Goal: Task Accomplishment & Management: Manage account settings

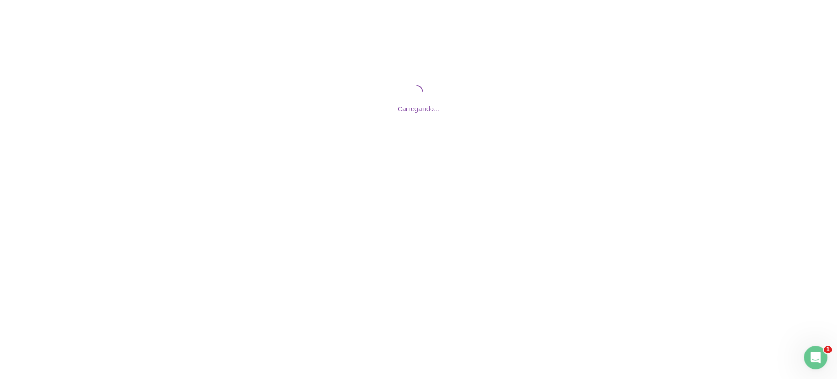
drag, startPoint x: 0, startPoint y: 0, endPoint x: 491, endPoint y: -66, distance: 495.0
click at [491, 0] on html "Carregando... 1" at bounding box center [418, 189] width 837 height 379
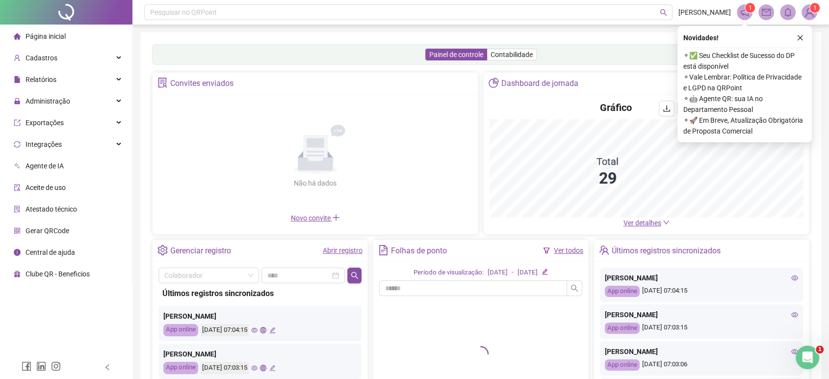
click at [78, 112] on ul "Página inicial Cadastros Relatórios Administração Exportações Integrações Agent…" at bounding box center [66, 155] width 132 height 261
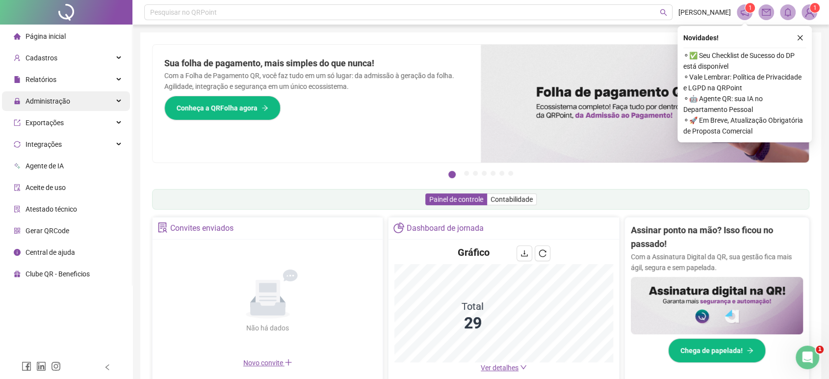
click at [90, 98] on div "Administração" at bounding box center [66, 101] width 128 height 20
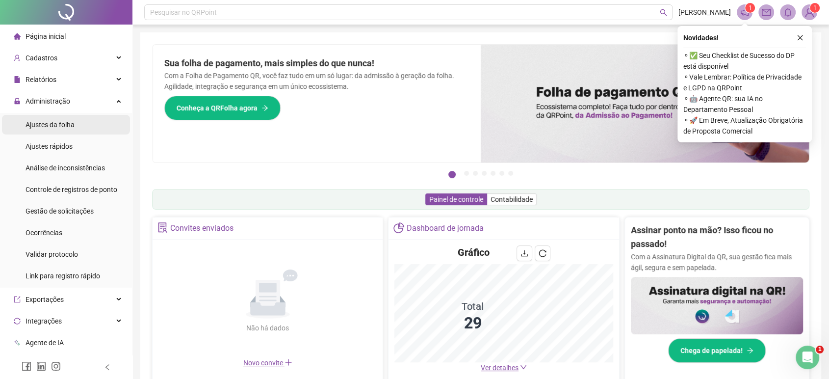
click at [60, 121] on span "Ajustes da folha" at bounding box center [50, 125] width 49 height 8
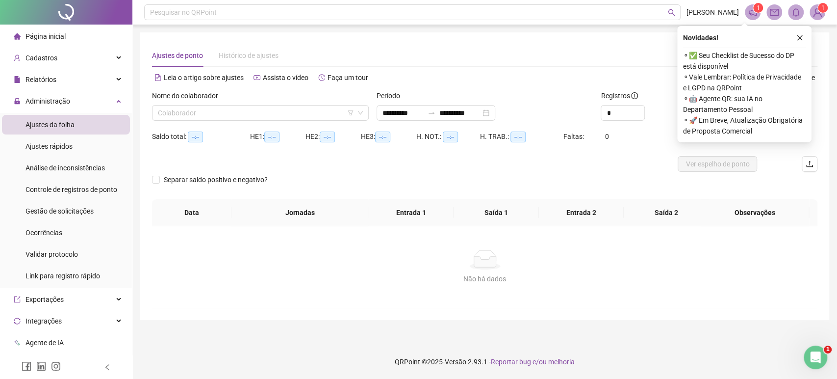
type input "**********"
click at [803, 34] on button "button" at bounding box center [800, 38] width 12 height 12
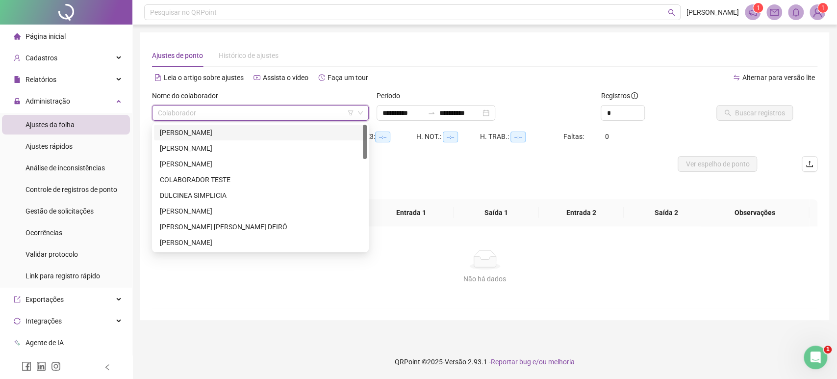
click at [314, 110] on input "search" at bounding box center [256, 112] width 196 height 15
click at [243, 130] on div "[PERSON_NAME]" at bounding box center [260, 132] width 201 height 11
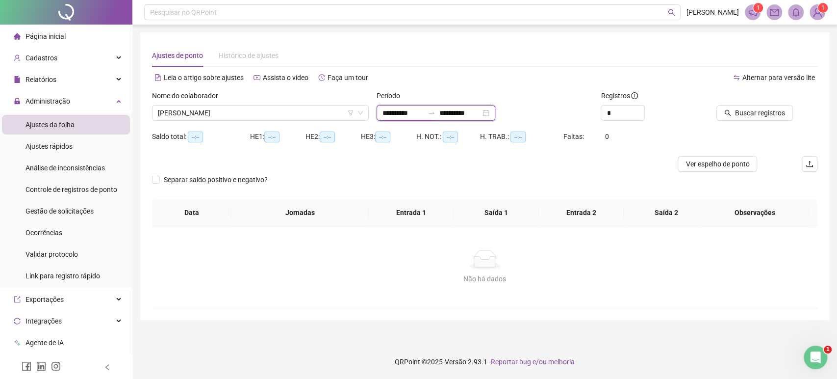
click at [414, 114] on input "**********" at bounding box center [403, 112] width 41 height 11
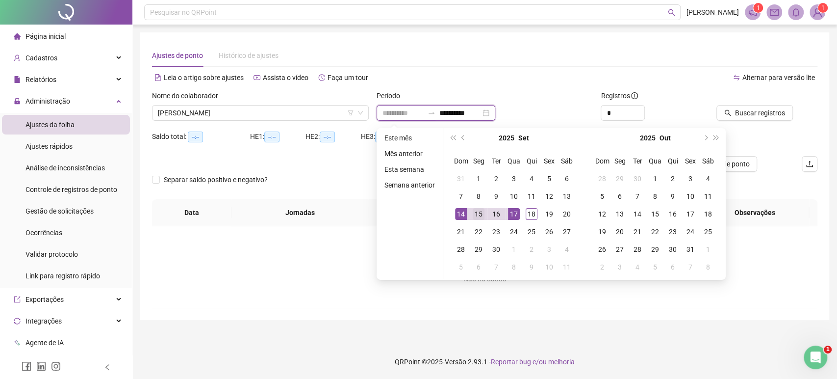
type input "**********"
click at [474, 214] on div "15" at bounding box center [479, 214] width 12 height 12
type input "**********"
click at [526, 211] on div "18" at bounding box center [532, 214] width 12 height 12
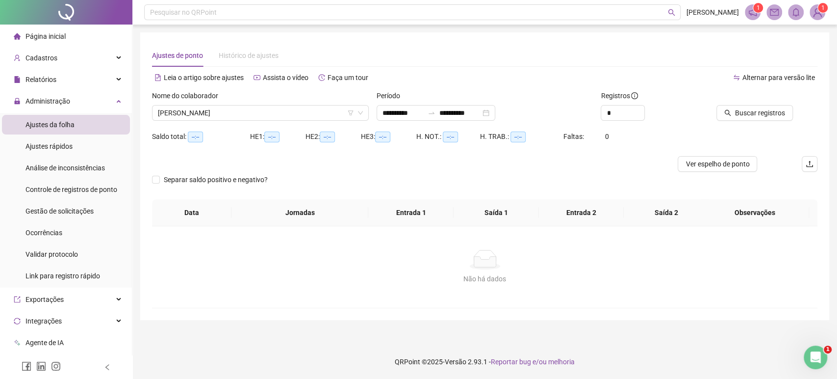
click at [746, 121] on div "Buscar registros" at bounding box center [765, 109] width 112 height 38
click at [746, 118] on button "Buscar registros" at bounding box center [755, 113] width 77 height 16
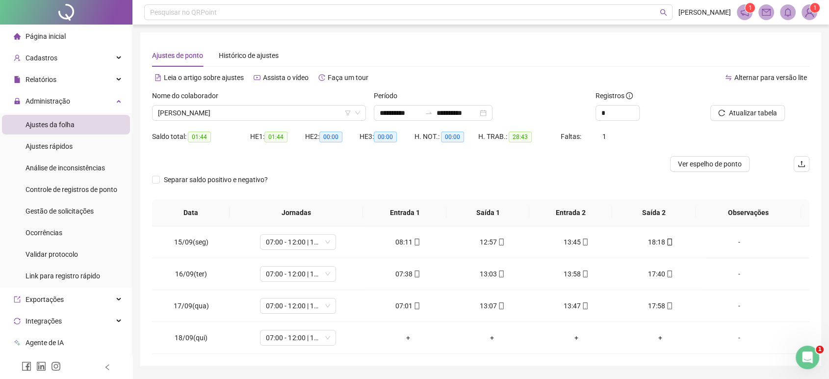
scroll to position [28, 0]
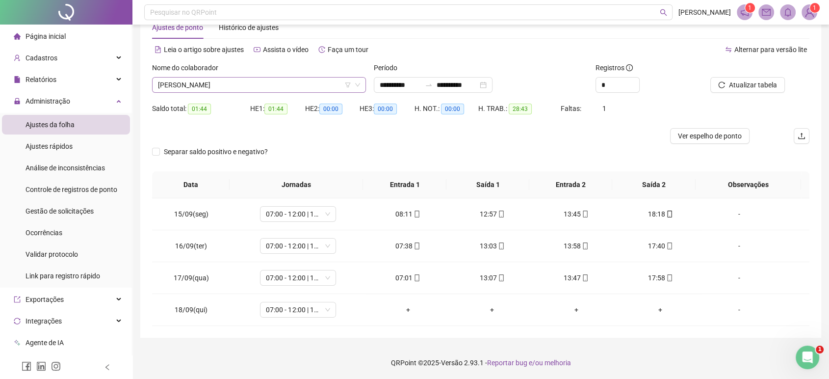
click at [260, 77] on div "[PERSON_NAME]" at bounding box center [259, 85] width 214 height 16
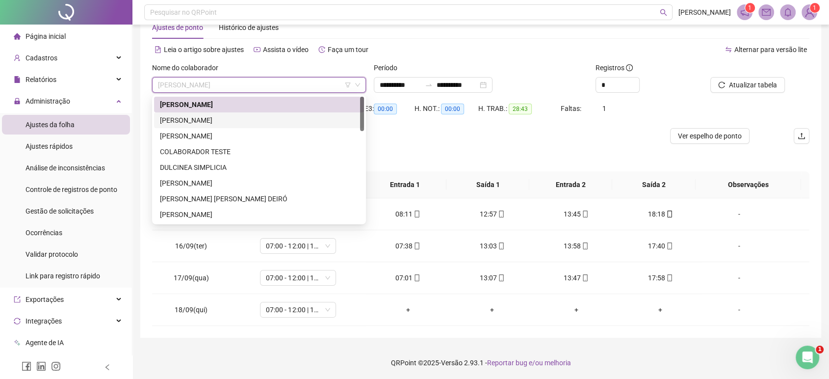
click at [220, 118] on div "[PERSON_NAME]" at bounding box center [259, 120] width 198 height 11
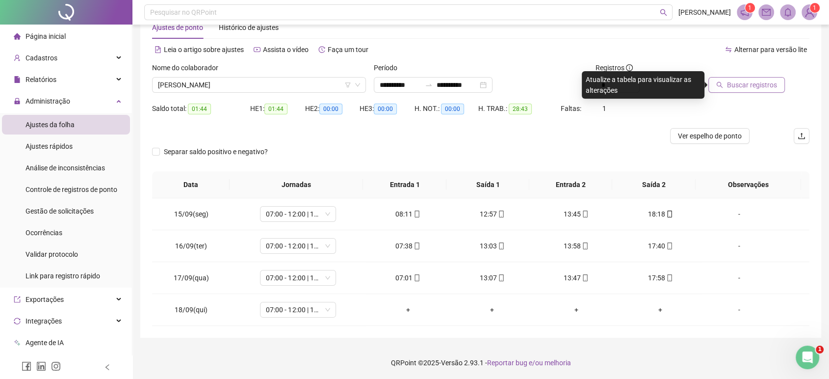
click at [739, 87] on span "Buscar registros" at bounding box center [752, 84] width 50 height 11
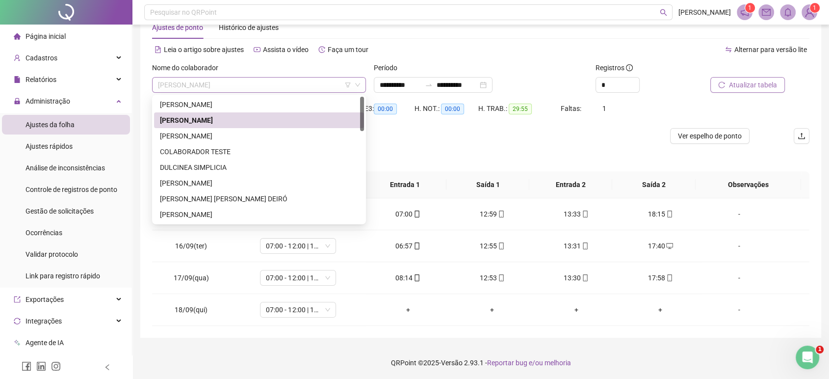
click at [268, 85] on span "[PERSON_NAME]" at bounding box center [259, 85] width 202 height 15
click at [200, 183] on div "[PERSON_NAME]" at bounding box center [259, 183] width 198 height 11
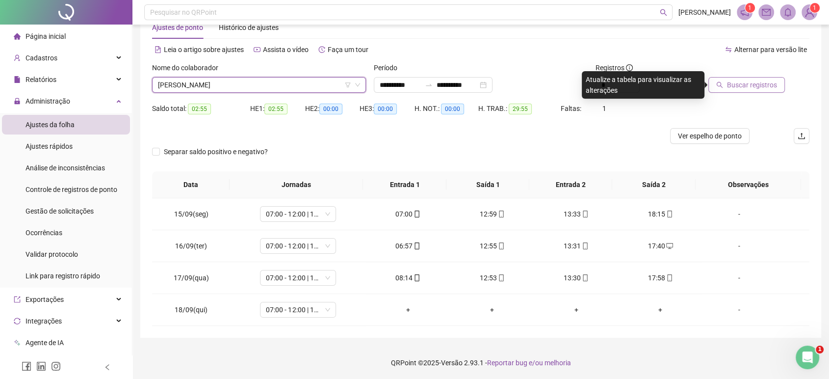
click at [760, 88] on span "Buscar registros" at bounding box center [752, 84] width 50 height 11
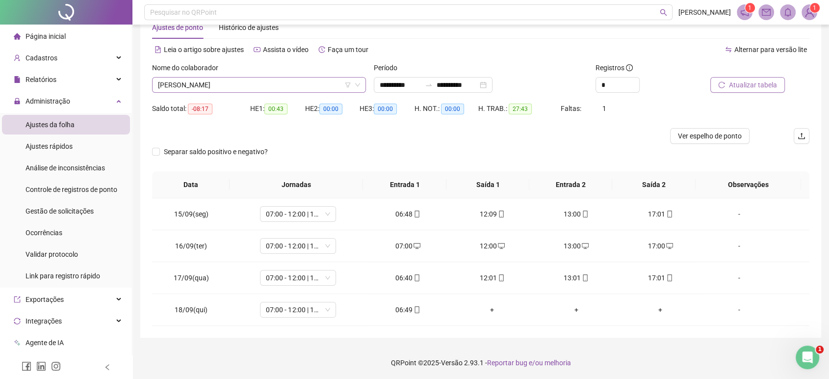
click at [285, 86] on span "[PERSON_NAME]" at bounding box center [259, 85] width 202 height 15
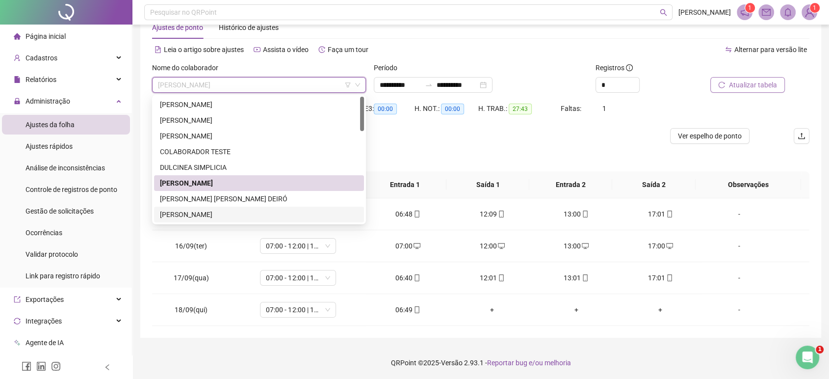
click at [229, 215] on div "[PERSON_NAME]" at bounding box center [259, 214] width 198 height 11
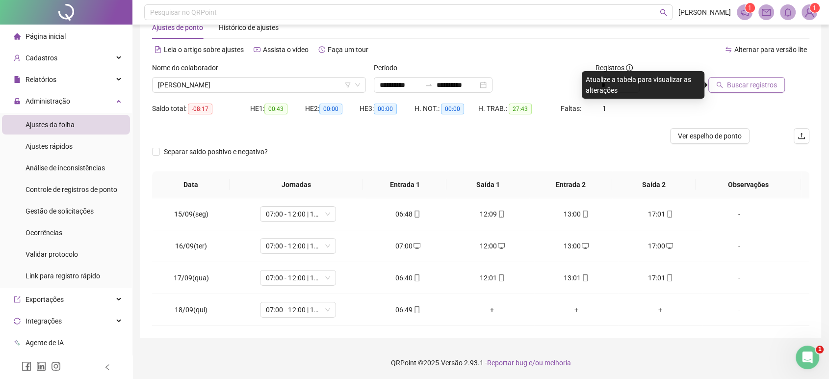
click at [760, 81] on span "Buscar registros" at bounding box center [752, 84] width 50 height 11
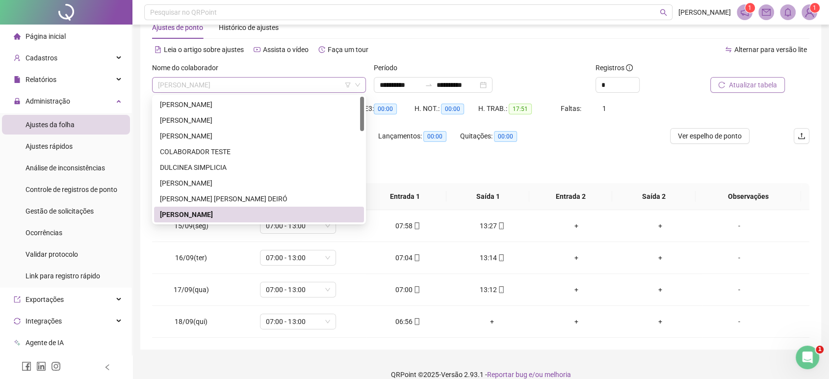
click at [325, 80] on span "[PERSON_NAME]" at bounding box center [259, 85] width 202 height 15
click at [209, 184] on div "[PERSON_NAME]" at bounding box center [259, 183] width 198 height 11
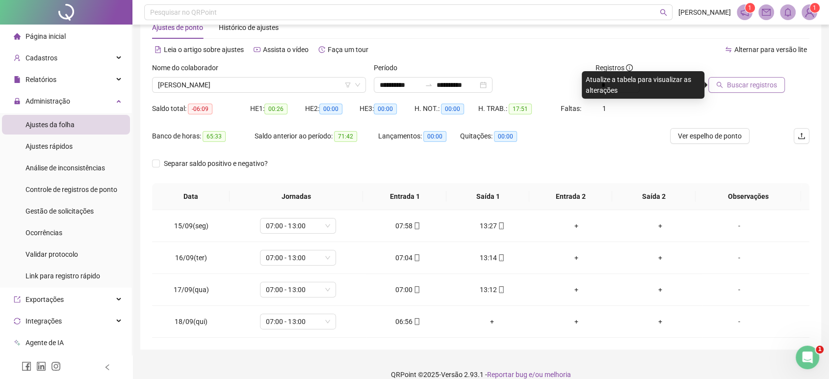
click at [727, 81] on button "Buscar registros" at bounding box center [746, 85] width 77 height 16
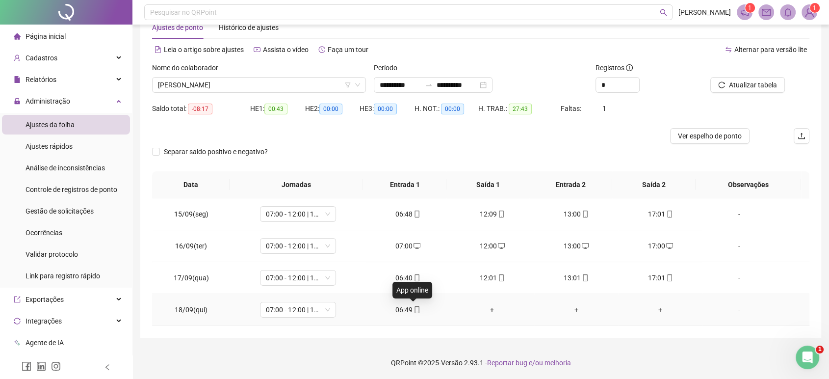
click at [415, 306] on icon "mobile" at bounding box center [417, 309] width 7 height 7
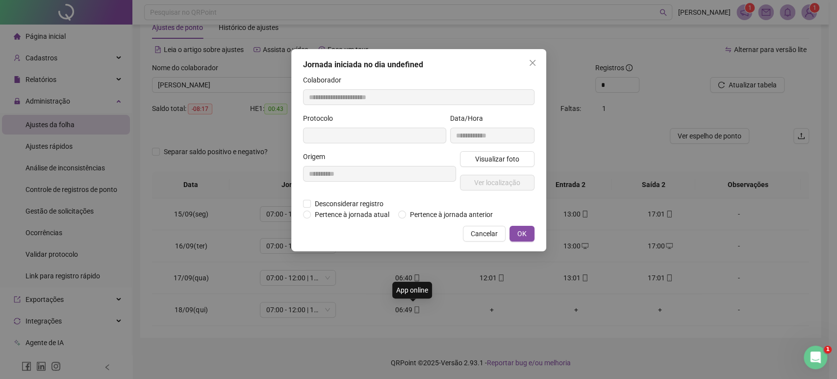
type input "**********"
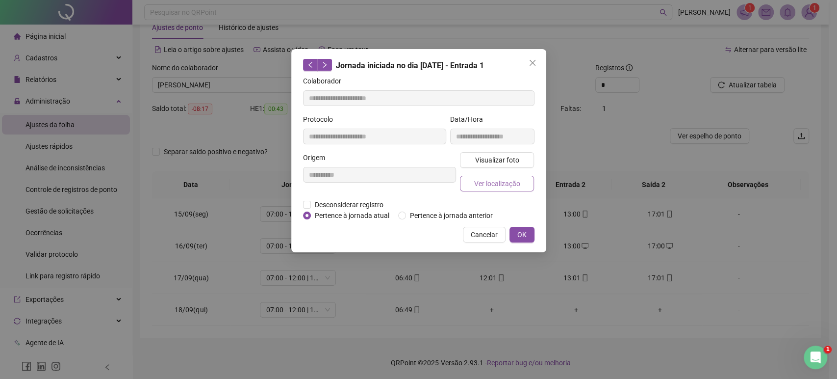
click at [495, 180] on span "Ver localização" at bounding box center [497, 183] width 46 height 11
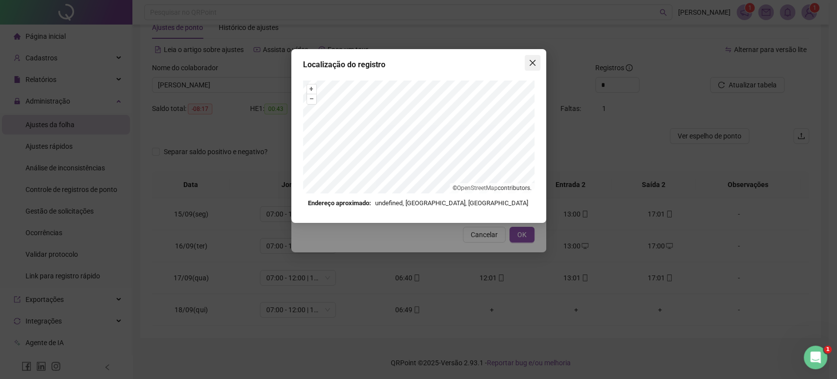
click at [537, 59] on span "Close" at bounding box center [533, 63] width 16 height 8
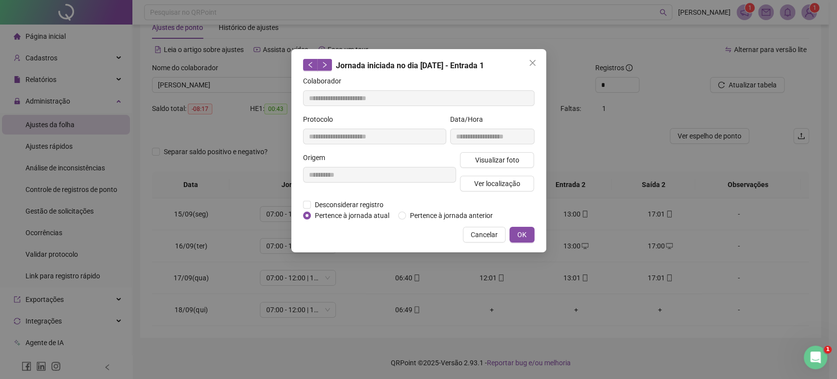
click at [537, 59] on span "Close" at bounding box center [533, 63] width 16 height 8
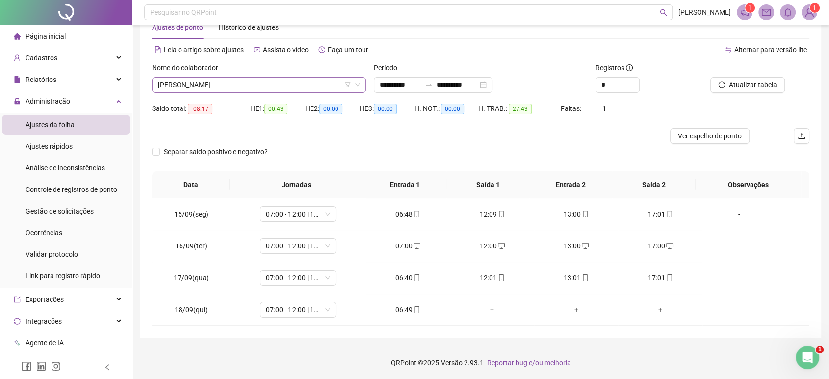
click at [273, 86] on span "[PERSON_NAME]" at bounding box center [259, 85] width 202 height 15
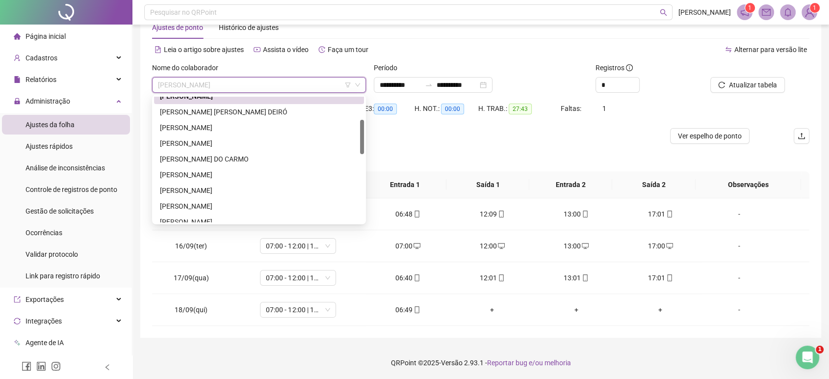
drag, startPoint x: 361, startPoint y: 110, endPoint x: 360, endPoint y: 134, distance: 24.1
click at [360, 134] on div at bounding box center [362, 137] width 4 height 34
click at [260, 147] on div "[PERSON_NAME]" at bounding box center [259, 143] width 198 height 11
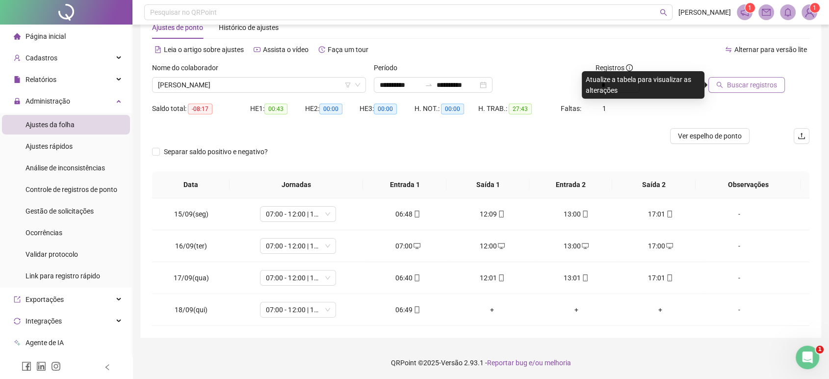
click at [752, 79] on span "Buscar registros" at bounding box center [752, 84] width 50 height 11
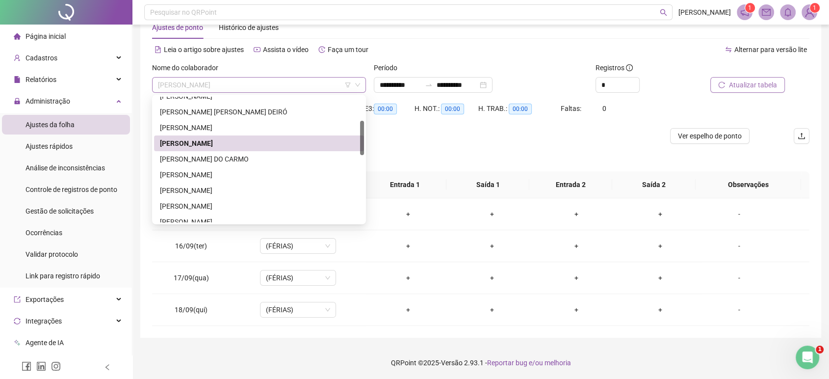
click at [319, 82] on span "[PERSON_NAME]" at bounding box center [259, 85] width 202 height 15
click at [247, 169] on div "[PERSON_NAME]" at bounding box center [259, 174] width 198 height 11
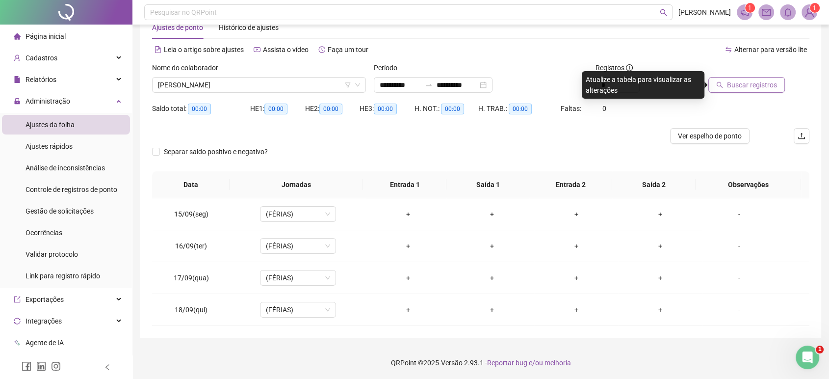
click at [748, 86] on span "Buscar registros" at bounding box center [752, 84] width 50 height 11
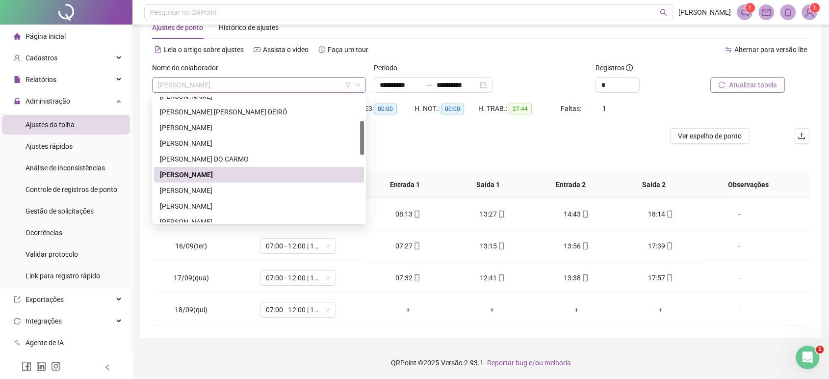
click at [287, 88] on span "[PERSON_NAME]" at bounding box center [259, 85] width 202 height 15
click at [222, 201] on div "[PERSON_NAME]" at bounding box center [259, 206] width 198 height 11
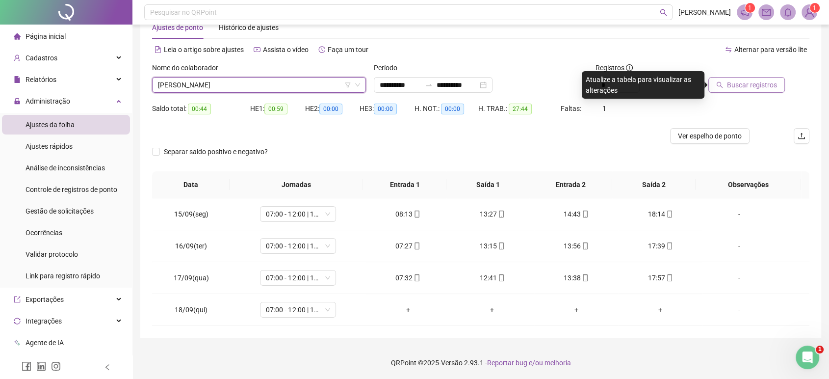
click at [771, 88] on span "Buscar registros" at bounding box center [752, 84] width 50 height 11
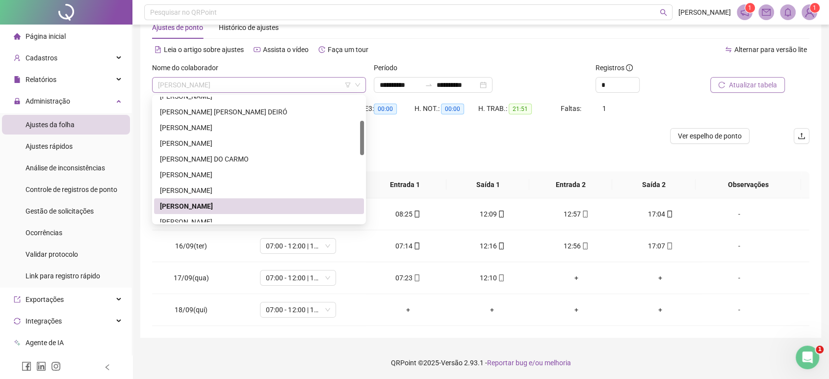
click at [263, 91] on span "[PERSON_NAME]" at bounding box center [259, 85] width 202 height 15
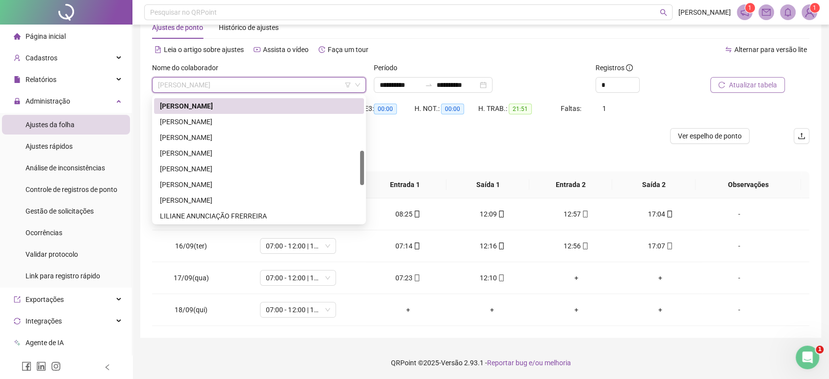
drag, startPoint x: 363, startPoint y: 144, endPoint x: 355, endPoint y: 175, distance: 32.0
click at [355, 175] on div "[PERSON_NAME] [PERSON_NAME] [PERSON_NAME] DA PAIXÃO [PERSON_NAME] ANUNCIAÇÃO FR…" at bounding box center [259, 160] width 210 height 126
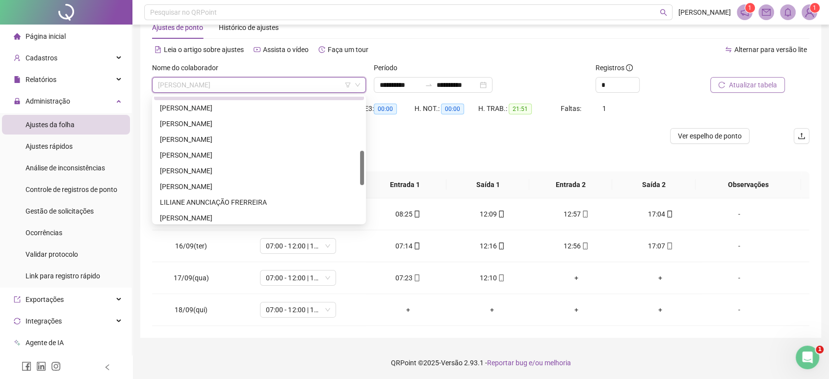
scroll to position [201, 0]
click at [283, 151] on div "[PERSON_NAME]" at bounding box center [259, 155] width 198 height 11
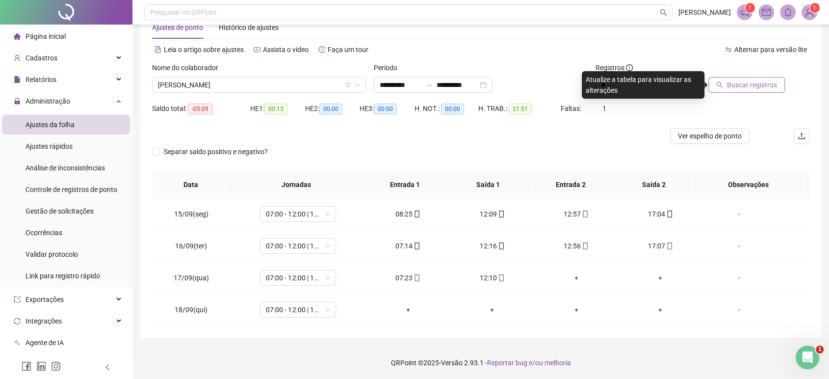
click at [757, 81] on span "Buscar registros" at bounding box center [752, 84] width 50 height 11
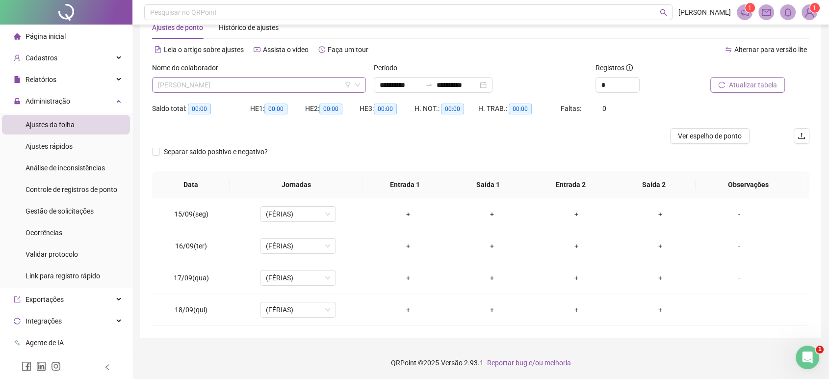
click at [312, 80] on span "[PERSON_NAME]" at bounding box center [259, 85] width 202 height 15
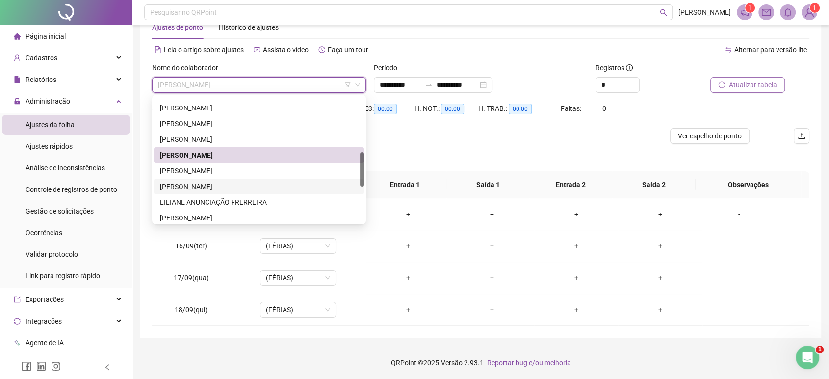
click at [225, 181] on div "[PERSON_NAME]" at bounding box center [259, 186] width 198 height 11
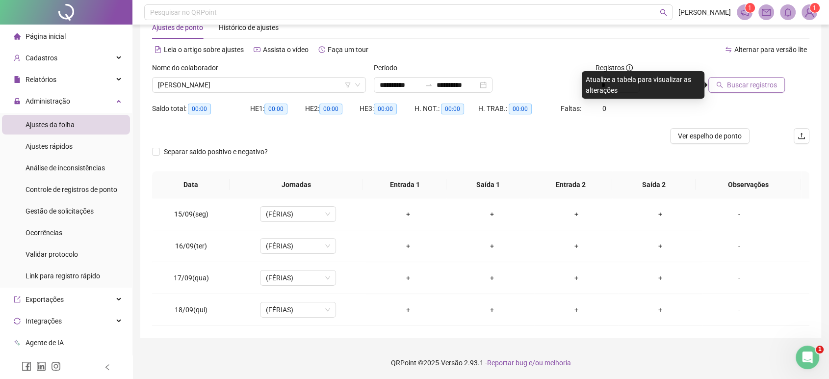
click at [744, 90] on button "Buscar registros" at bounding box center [746, 85] width 77 height 16
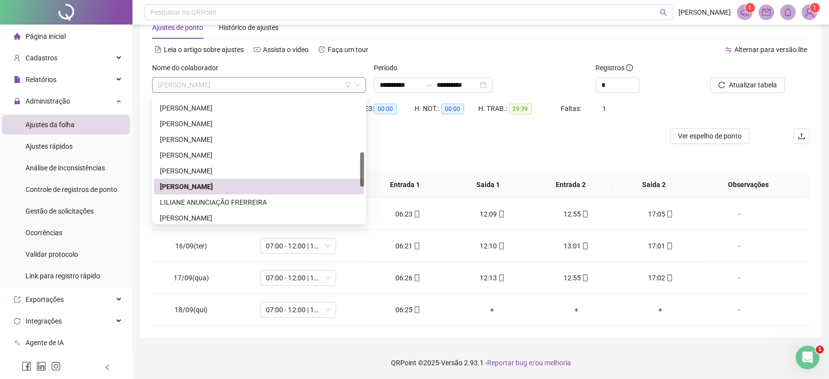
click at [320, 84] on span "[PERSON_NAME]" at bounding box center [259, 85] width 202 height 15
click at [228, 214] on div "[PERSON_NAME]" at bounding box center [259, 217] width 198 height 11
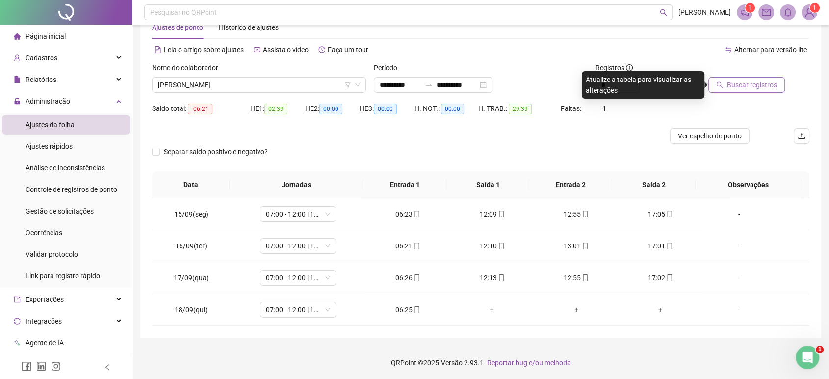
click at [735, 90] on button "Buscar registros" at bounding box center [746, 85] width 77 height 16
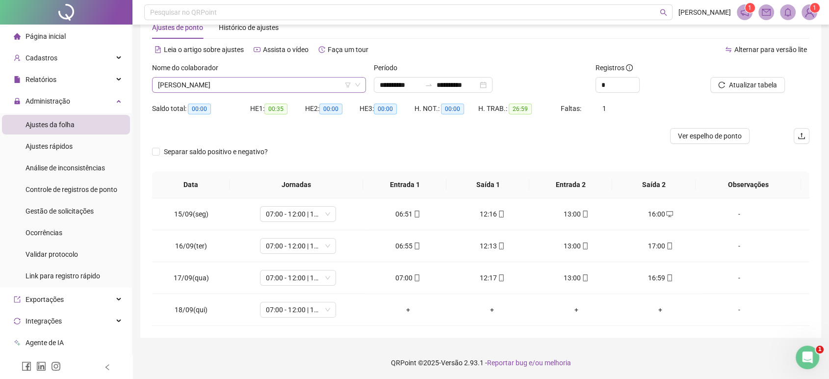
scroll to position [204, 0]
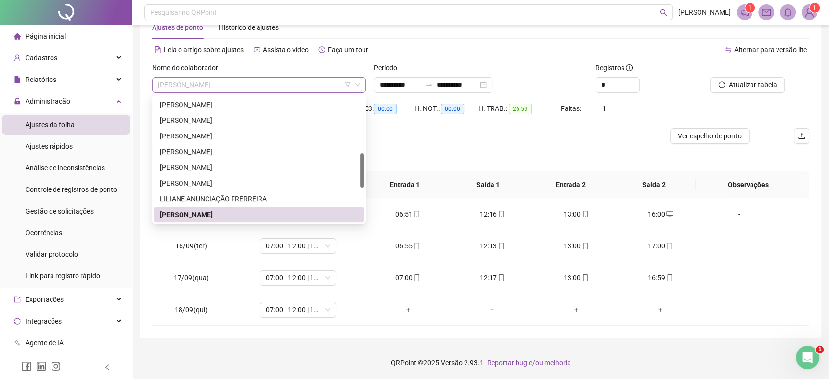
click at [316, 91] on span "[PERSON_NAME]" at bounding box center [259, 85] width 202 height 15
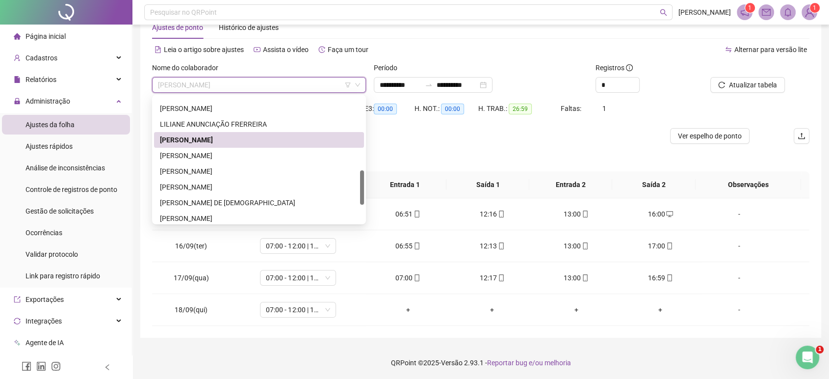
drag, startPoint x: 363, startPoint y: 158, endPoint x: 361, endPoint y: 182, distance: 24.2
click at [361, 182] on div at bounding box center [362, 187] width 4 height 34
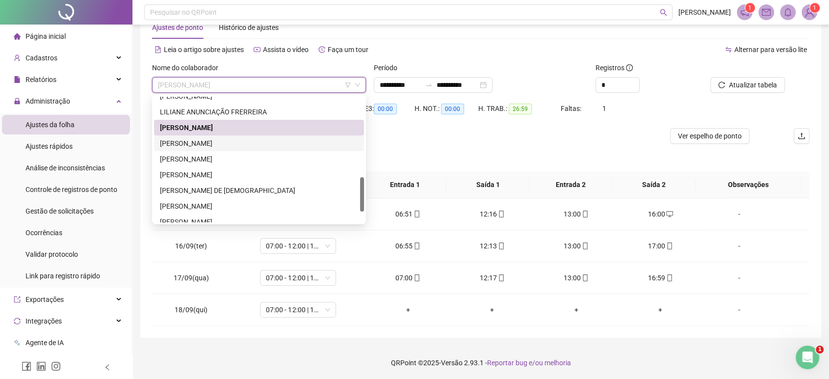
click at [302, 140] on div "[PERSON_NAME]" at bounding box center [259, 143] width 198 height 11
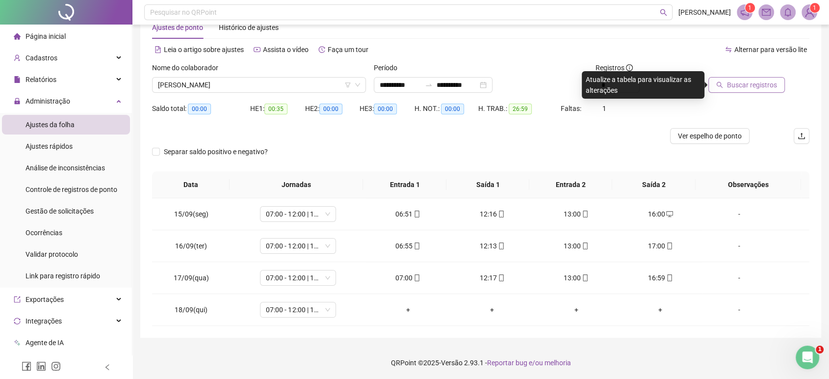
click at [765, 83] on span "Buscar registros" at bounding box center [752, 84] width 50 height 11
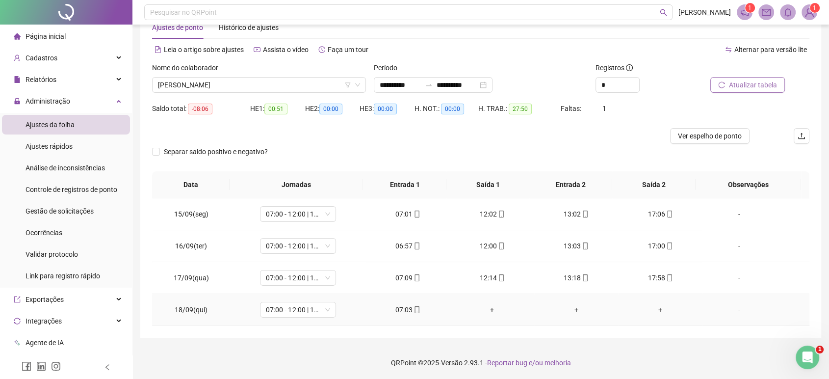
click at [392, 309] on div "07:03" at bounding box center [408, 309] width 68 height 11
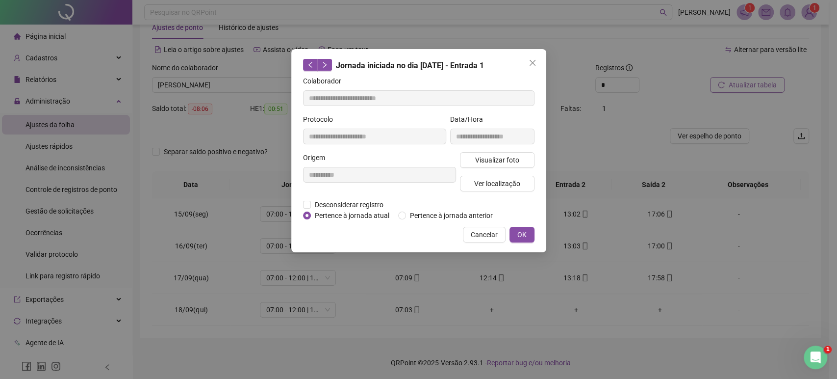
type input "**********"
click at [481, 185] on span "Ver localização" at bounding box center [497, 183] width 46 height 11
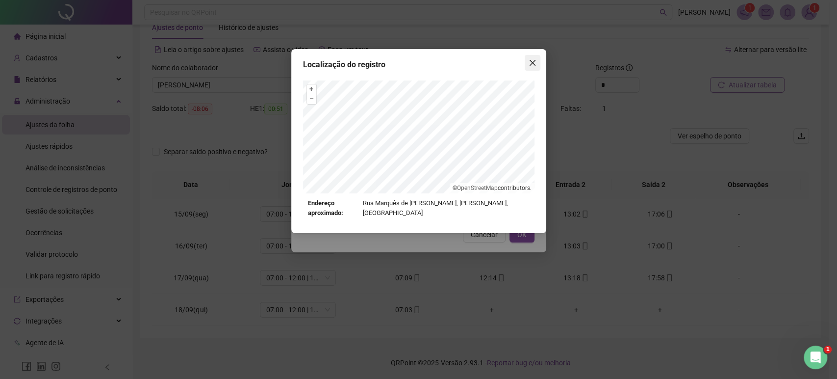
click at [529, 59] on icon "close" at bounding box center [533, 63] width 8 height 8
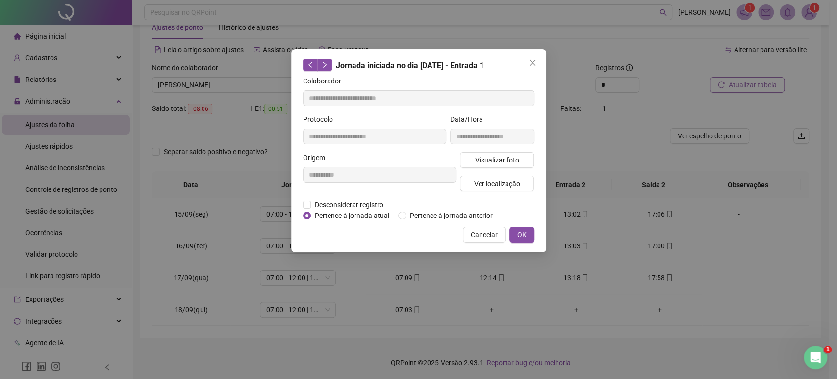
click at [529, 59] on icon "close" at bounding box center [533, 63] width 8 height 8
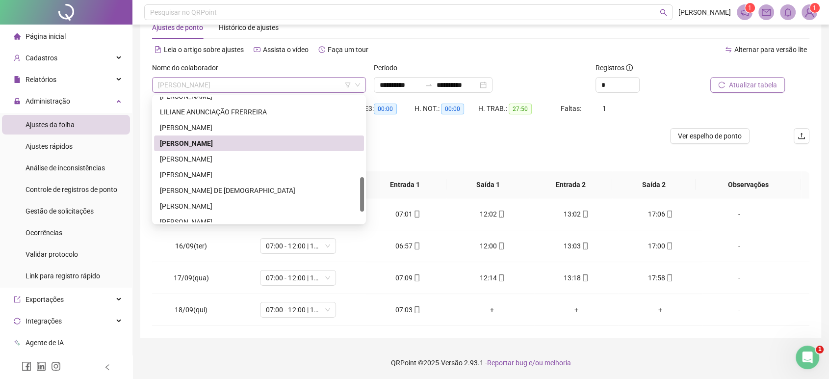
click at [248, 83] on span "[PERSON_NAME]" at bounding box center [259, 85] width 202 height 15
click at [206, 159] on div "[PERSON_NAME]" at bounding box center [259, 159] width 198 height 11
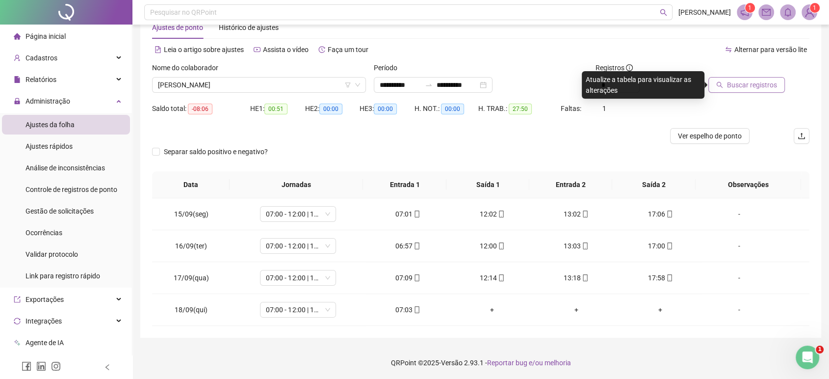
click at [729, 84] on span "Buscar registros" at bounding box center [752, 84] width 50 height 11
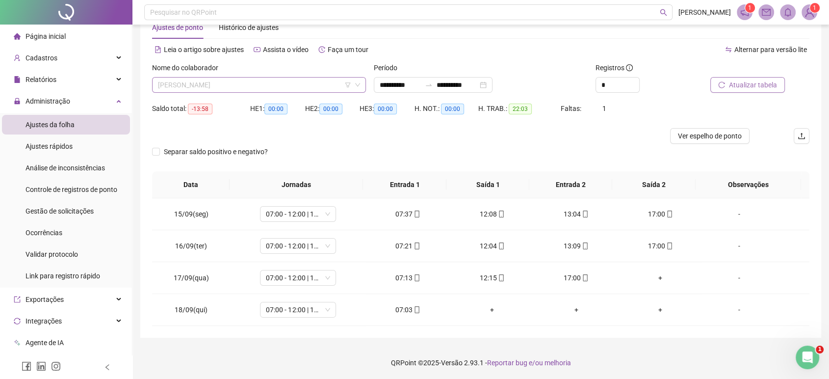
click at [302, 88] on span "[PERSON_NAME]" at bounding box center [259, 85] width 202 height 15
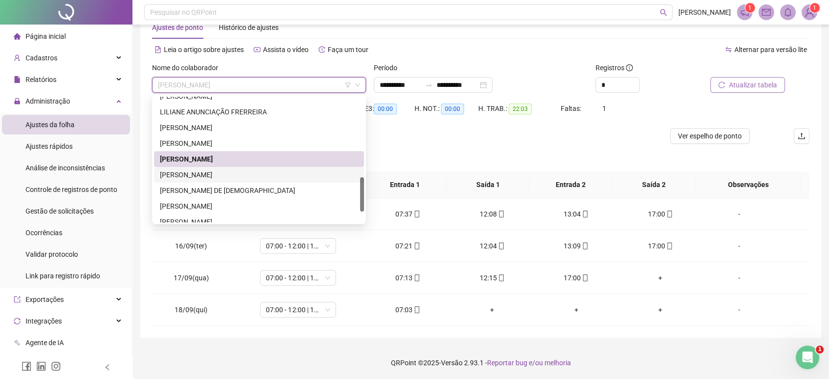
click at [250, 176] on div "[PERSON_NAME]" at bounding box center [259, 174] width 198 height 11
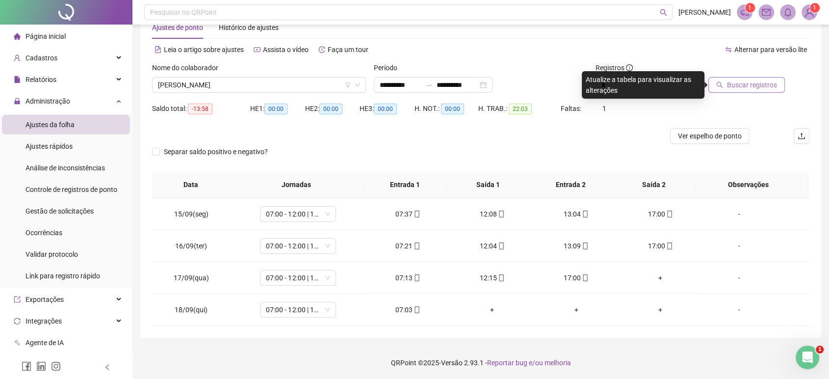
click at [736, 84] on span "Buscar registros" at bounding box center [752, 84] width 50 height 11
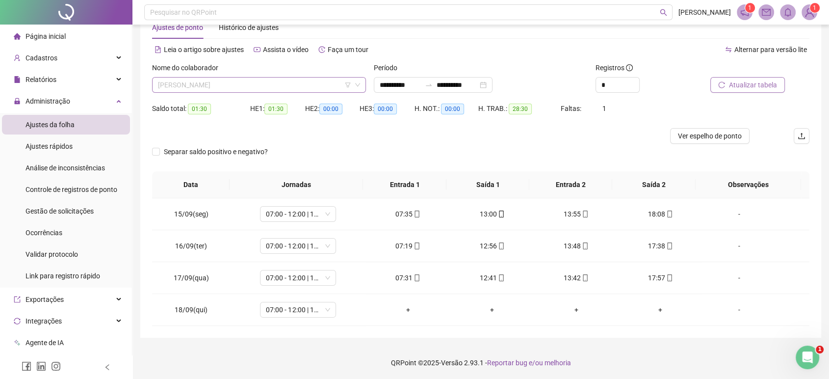
click at [278, 81] on span "[PERSON_NAME]" at bounding box center [259, 85] width 202 height 15
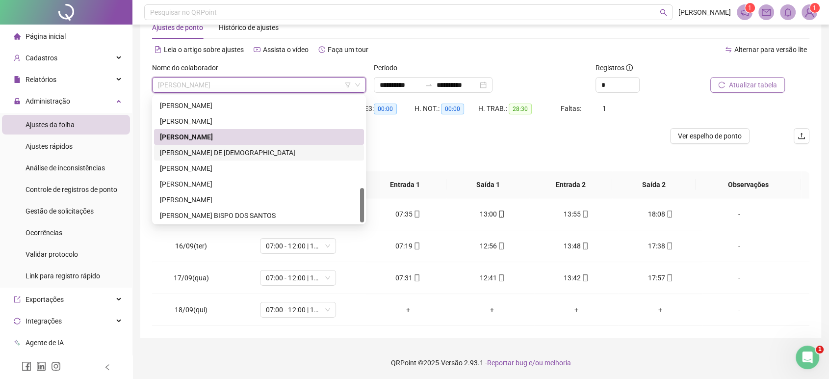
scroll to position [330, 0]
drag, startPoint x: 362, startPoint y: 187, endPoint x: 360, endPoint y: 207, distance: 19.2
click at [360, 207] on div at bounding box center [362, 205] width 4 height 34
click at [299, 195] on div "[PERSON_NAME]" at bounding box center [259, 198] width 198 height 11
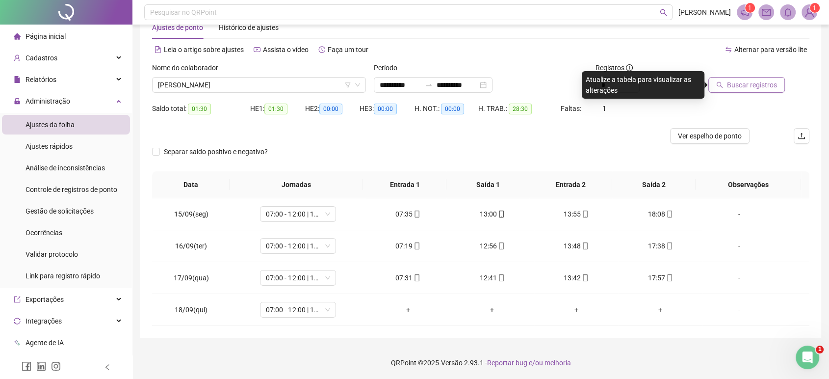
click at [738, 89] on span "Buscar registros" at bounding box center [752, 84] width 50 height 11
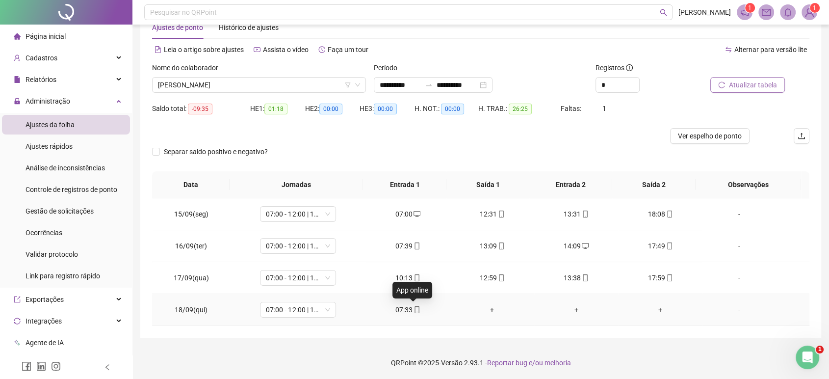
click at [413, 306] on span at bounding box center [417, 310] width 8 height 8
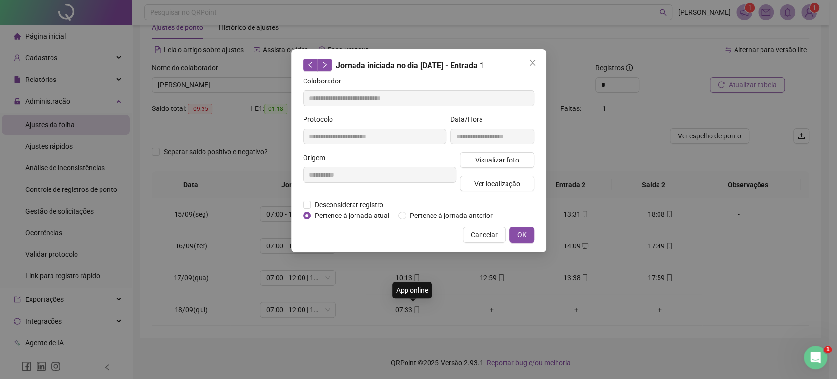
type input "**********"
click at [494, 188] on button "Ver localização" at bounding box center [497, 184] width 75 height 16
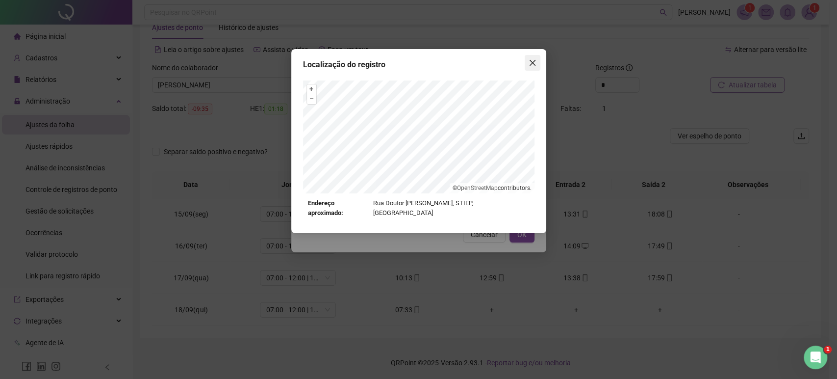
click at [535, 65] on icon "close" at bounding box center [533, 63] width 8 height 8
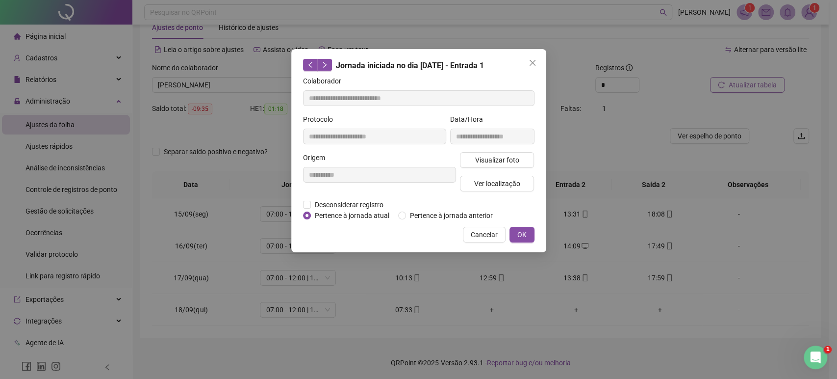
click at [535, 65] on icon "close" at bounding box center [533, 63] width 8 height 8
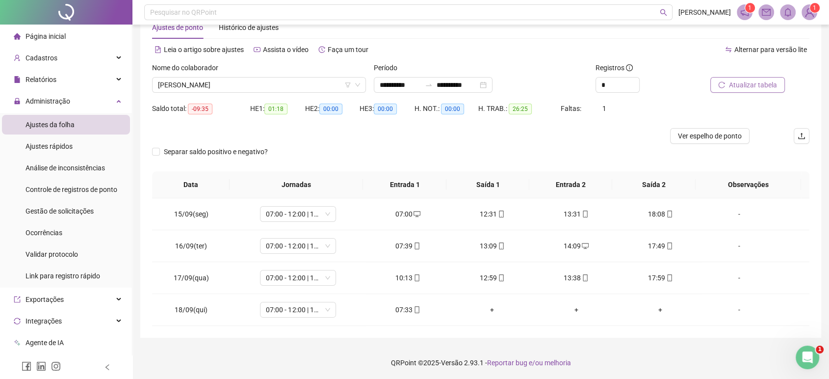
click at [528, 163] on div "Separar saldo positivo e negativo?" at bounding box center [480, 157] width 657 height 27
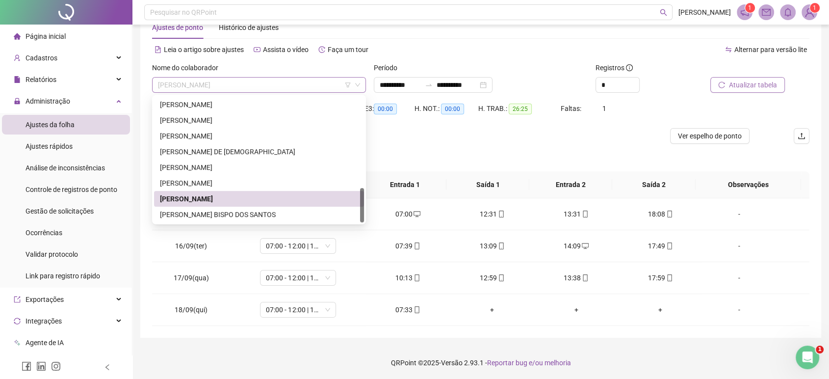
click at [314, 89] on span "[PERSON_NAME]" at bounding box center [259, 85] width 202 height 15
click at [234, 210] on div "[PERSON_NAME] BISPO DOS SANTOS" at bounding box center [259, 214] width 198 height 11
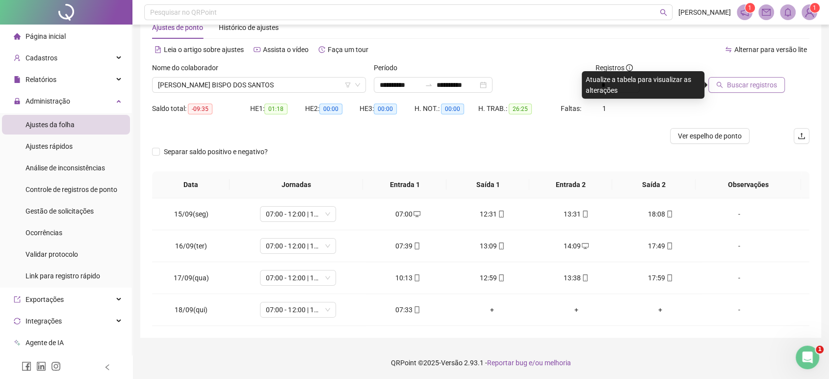
click at [742, 82] on span "Buscar registros" at bounding box center [752, 84] width 50 height 11
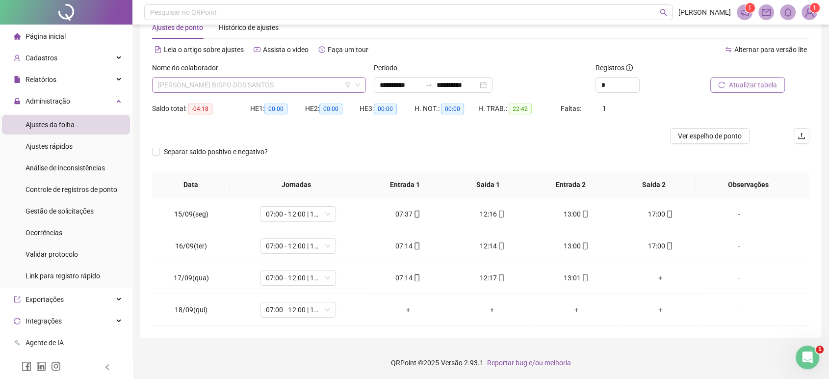
click at [299, 86] on span "[PERSON_NAME] BISPO DOS SANTOS" at bounding box center [259, 85] width 202 height 15
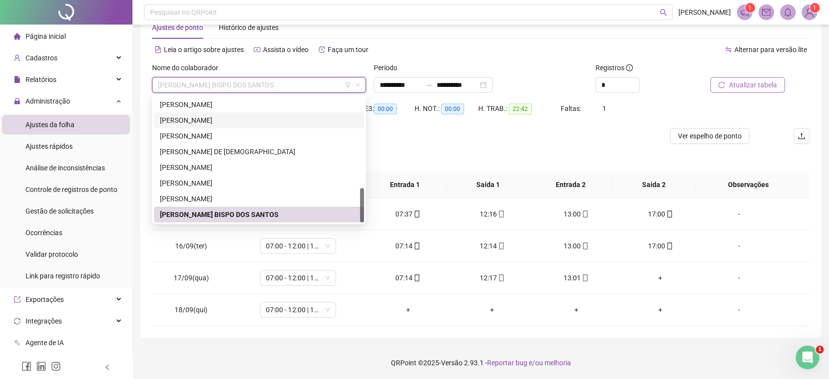
click at [289, 115] on div "[PERSON_NAME]" at bounding box center [259, 120] width 198 height 11
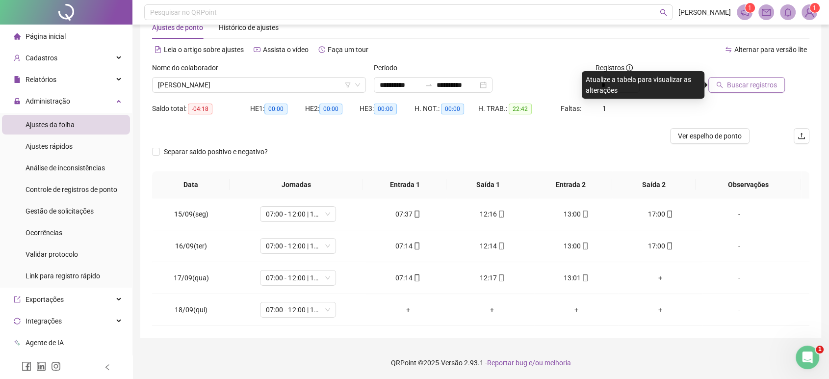
click at [753, 81] on span "Buscar registros" at bounding box center [752, 84] width 50 height 11
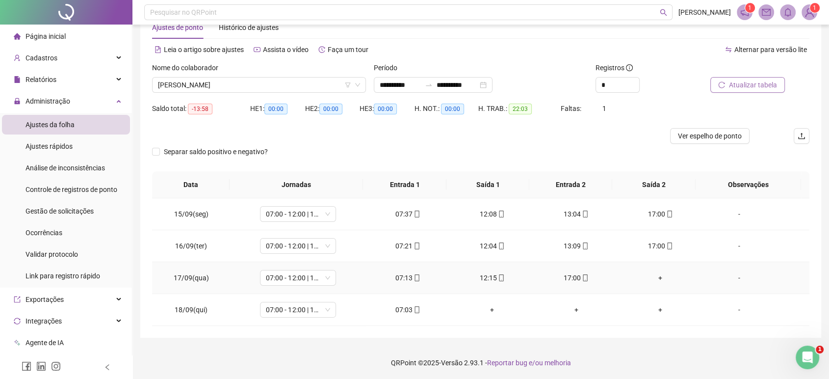
click at [655, 276] on div "+" at bounding box center [660, 277] width 68 height 11
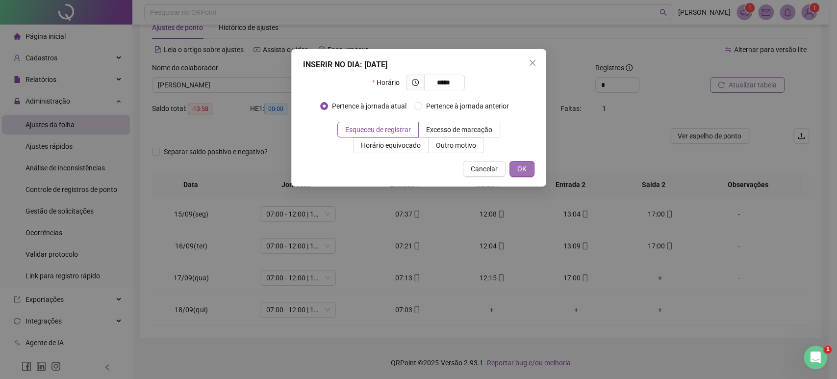
type input "*****"
click at [521, 175] on button "OK" at bounding box center [522, 169] width 25 height 16
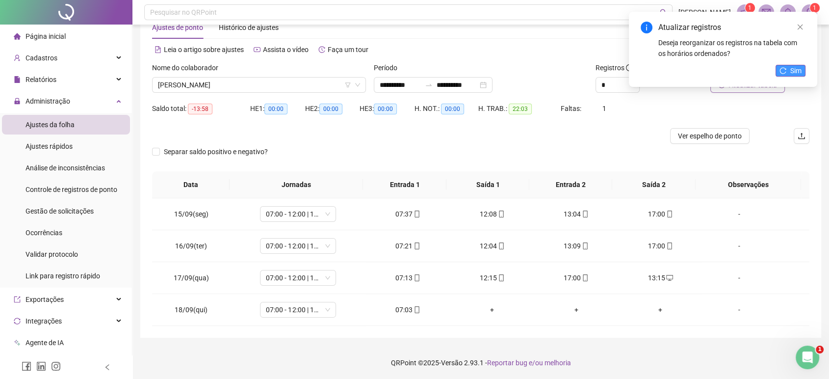
click at [787, 70] on button "Sim" at bounding box center [791, 71] width 30 height 12
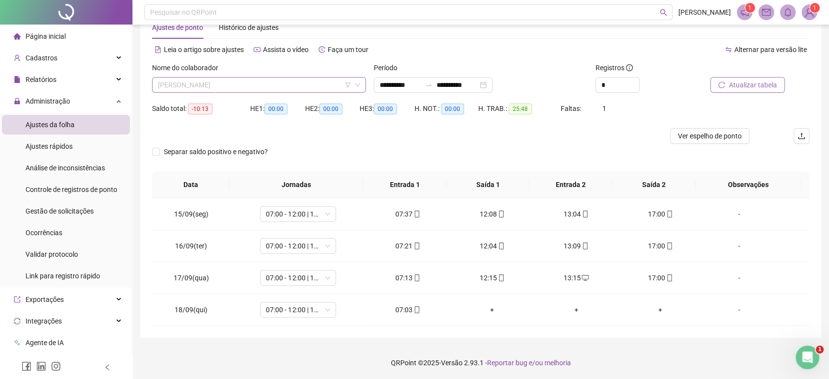
click at [216, 78] on span "[PERSON_NAME]" at bounding box center [259, 85] width 202 height 15
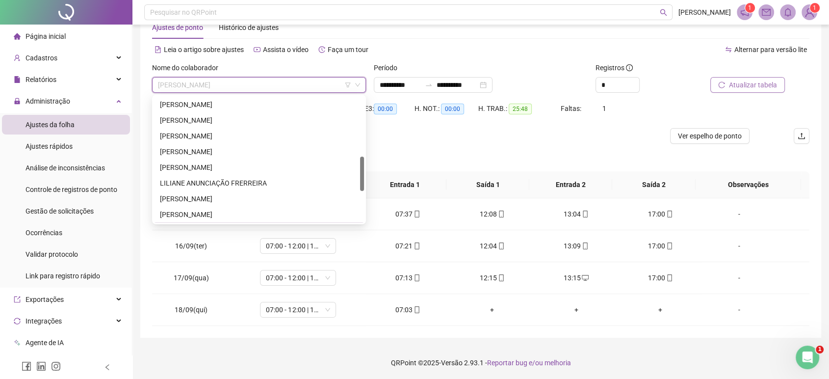
scroll to position [216, 0]
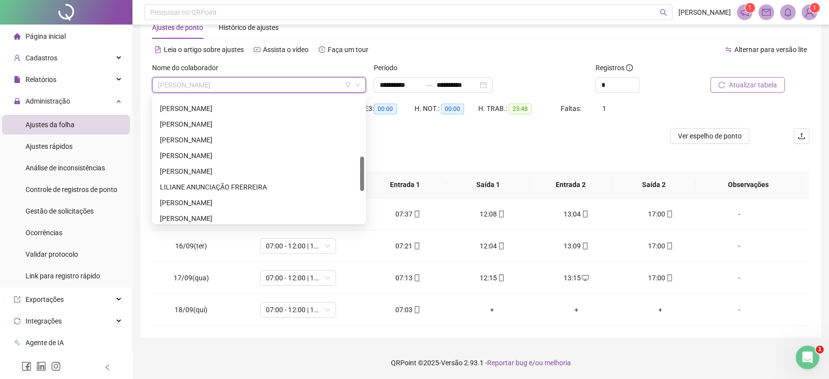
drag, startPoint x: 363, startPoint y: 197, endPoint x: 349, endPoint y: 166, distance: 34.1
click at [349, 166] on div "[PERSON_NAME] [PERSON_NAME] ANUNCIAÇÃO FRERREIRA [PERSON_NAME]" at bounding box center [259, 160] width 210 height 126
click at [269, 197] on div "[PERSON_NAME]" at bounding box center [259, 202] width 198 height 11
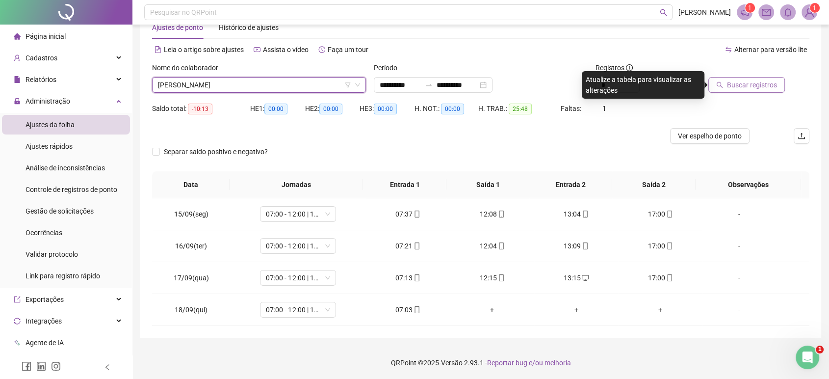
click at [754, 79] on span "Buscar registros" at bounding box center [752, 84] width 50 height 11
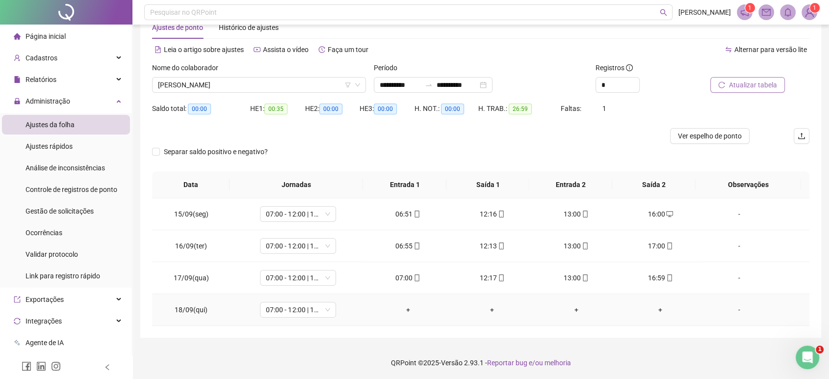
click at [404, 311] on div "+" at bounding box center [408, 309] width 68 height 11
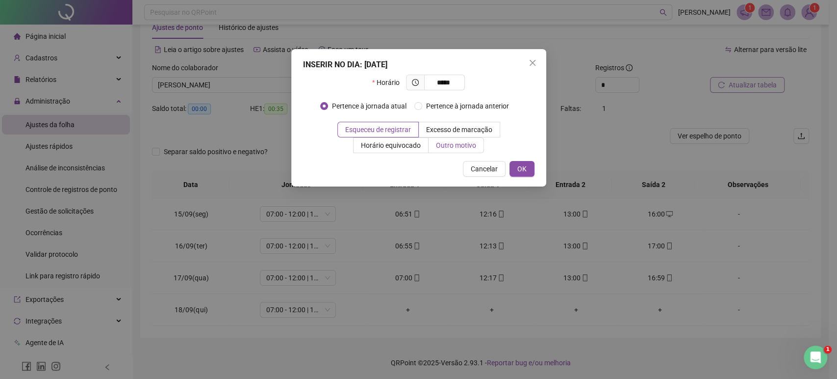
type input "*****"
click at [479, 147] on label "Outro motivo" at bounding box center [456, 145] width 55 height 16
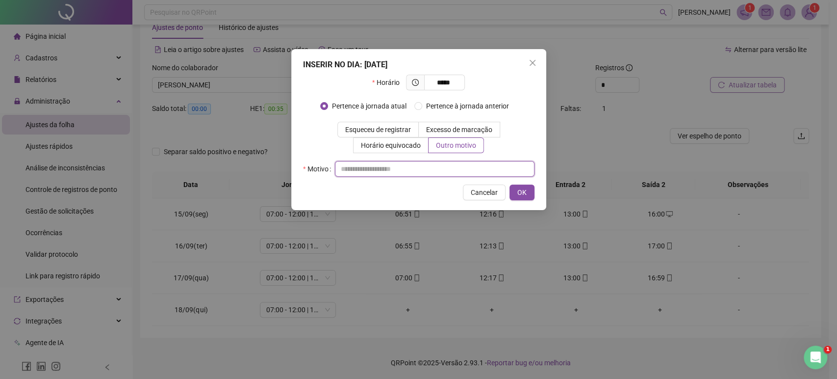
click at [454, 168] on input "text" at bounding box center [435, 169] width 200 height 16
type input "**********"
click at [514, 191] on button "OK" at bounding box center [522, 192] width 25 height 16
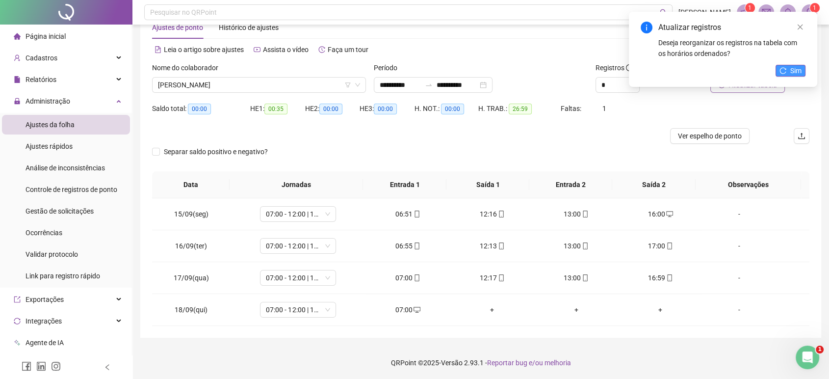
click at [785, 74] on icon "reload" at bounding box center [783, 70] width 7 height 7
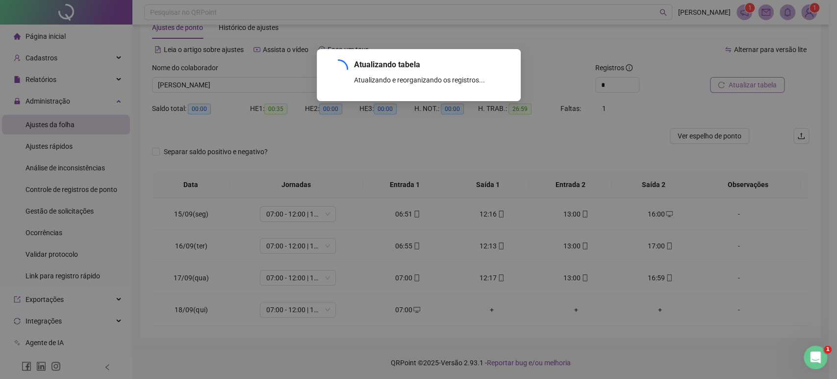
click at [785, 74] on div "Atualizando tabela Atualizando e reorganizando os registros... OK" at bounding box center [418, 189] width 837 height 379
